Goal: Go to known website: Access a specific website the user already knows

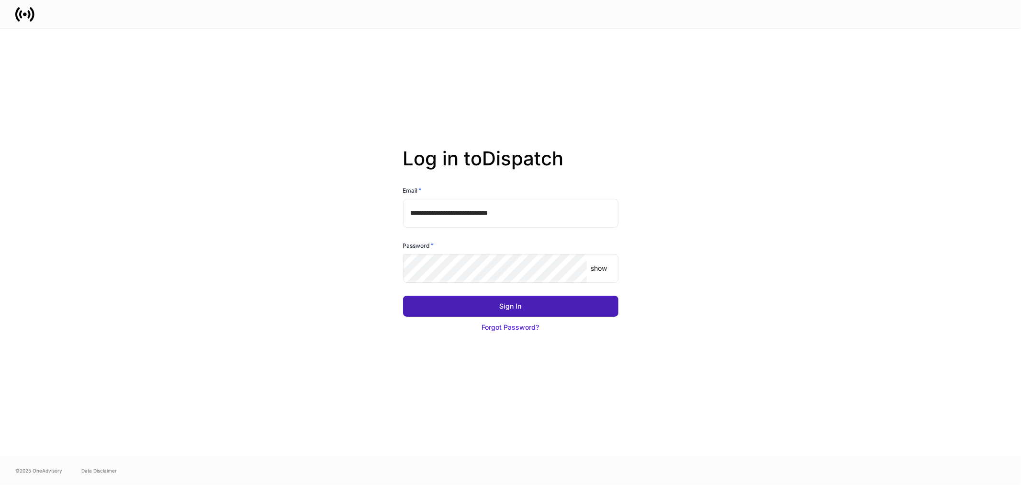
click at [496, 305] on button "Sign In" at bounding box center [510, 305] width 215 height 21
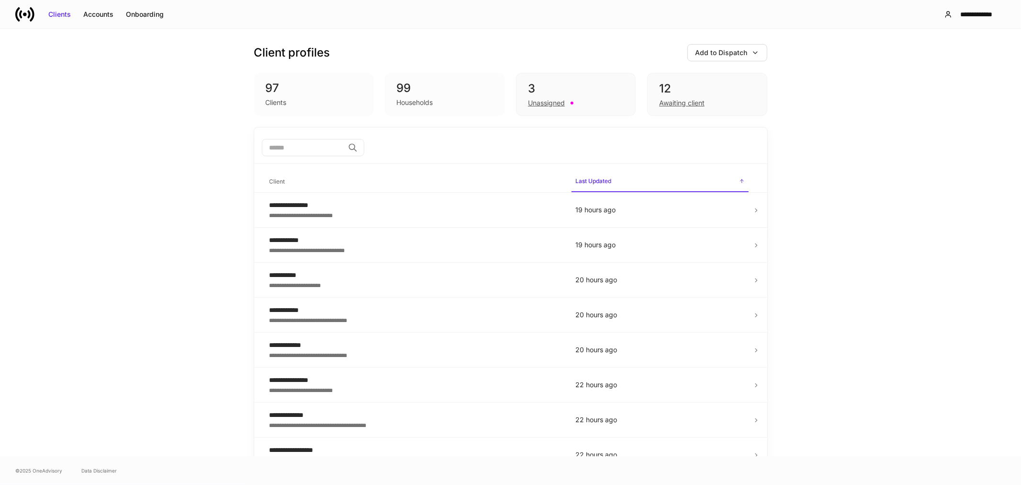
click at [101, 167] on div "**********" at bounding box center [510, 242] width 1021 height 427
